Goal: Transaction & Acquisition: Obtain resource

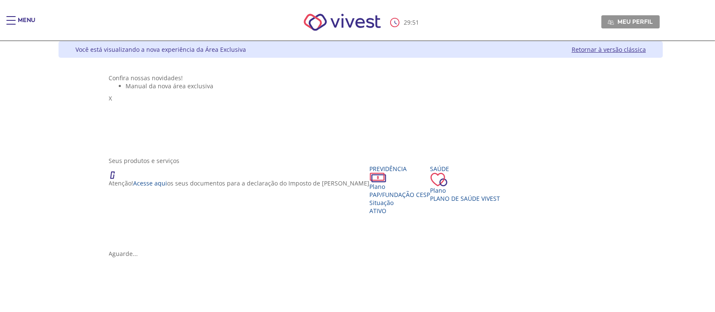
click at [224, 165] on div "Seus produtos e serviços" at bounding box center [361, 160] width 504 height 8
click at [370, 198] on span "PAP/Fundação CESP" at bounding box center [400, 194] width 61 height 8
click at [136, 273] on link "Fechar" at bounding box center [122, 277] width 27 height 8
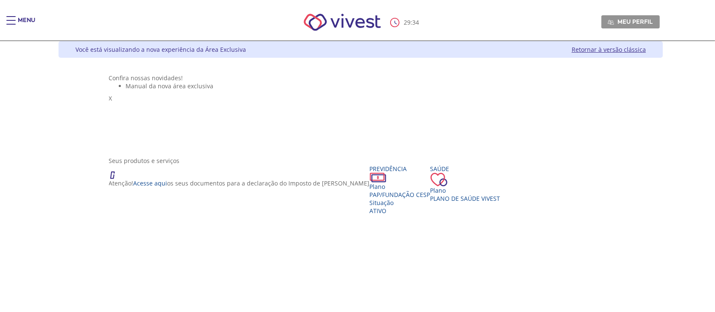
click at [12, 24] on span "Main header" at bounding box center [10, 24] width 9 height 1
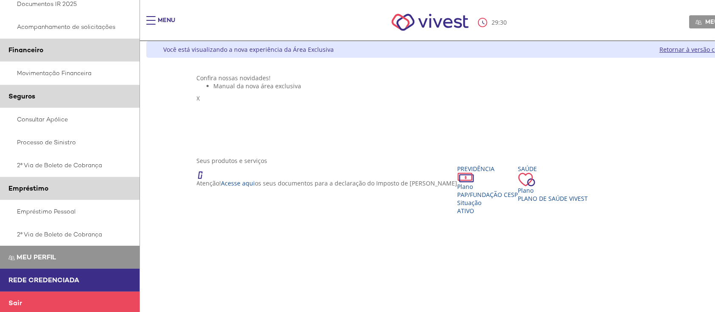
scroll to position [170, 0]
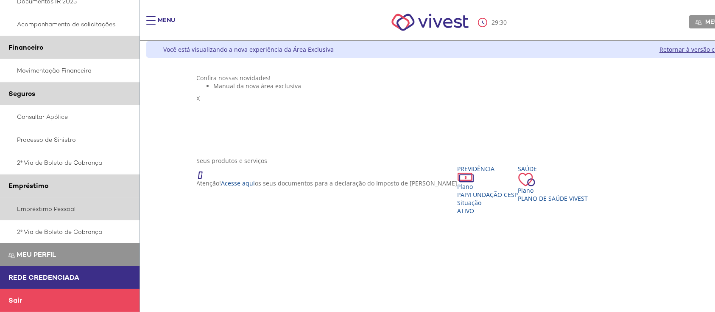
click at [47, 207] on link "Empréstimo Pessoal" at bounding box center [70, 208] width 140 height 23
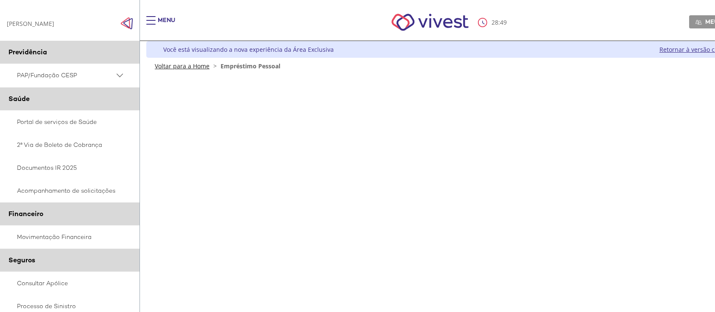
click at [184, 66] on link "Voltar para a Home" at bounding box center [182, 66] width 55 height 8
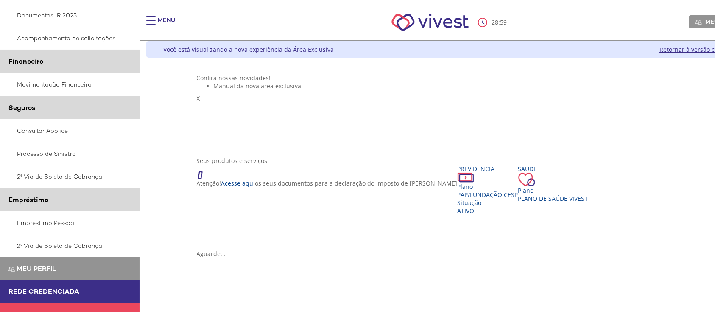
scroll to position [170, 0]
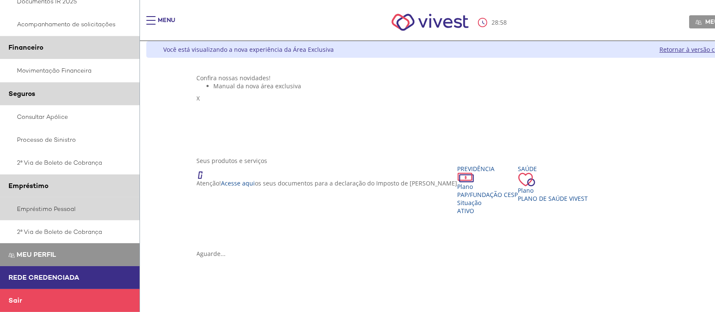
click at [52, 206] on link "Empréstimo Pessoal" at bounding box center [70, 208] width 140 height 23
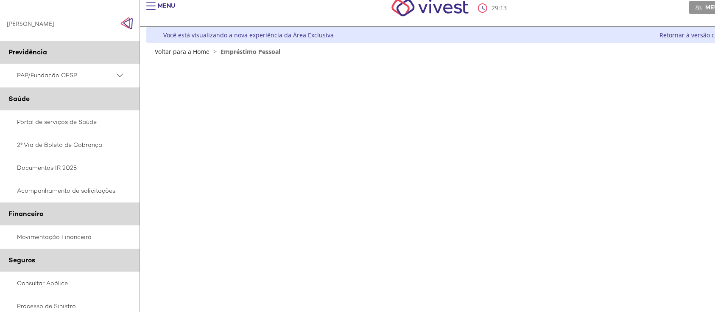
scroll to position [15, 0]
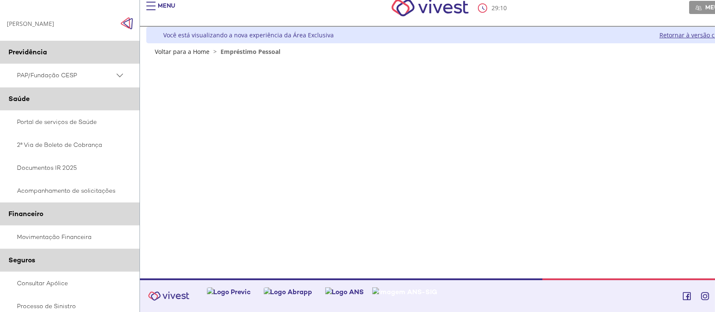
click at [258, 52] on span "Empréstimo Pessoal" at bounding box center [250, 51] width 60 height 8
click at [200, 48] on link "Voltar para a Home" at bounding box center [182, 51] width 55 height 8
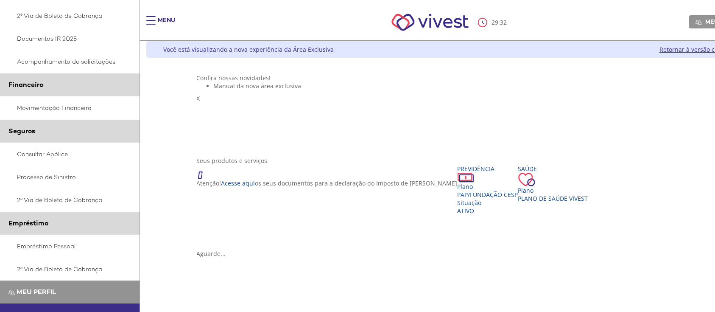
scroll to position [170, 0]
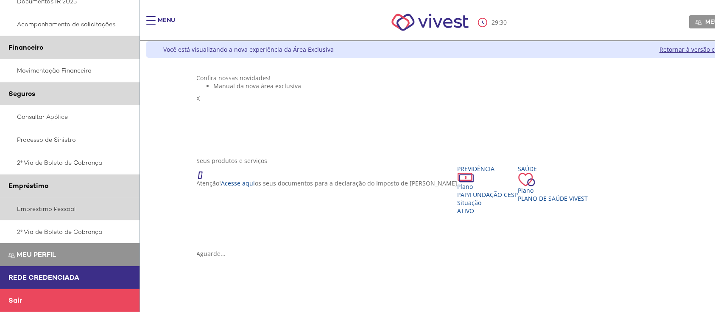
click at [42, 204] on link "Empréstimo Pessoal" at bounding box center [70, 208] width 140 height 23
